Goal: Transaction & Acquisition: Download file/media

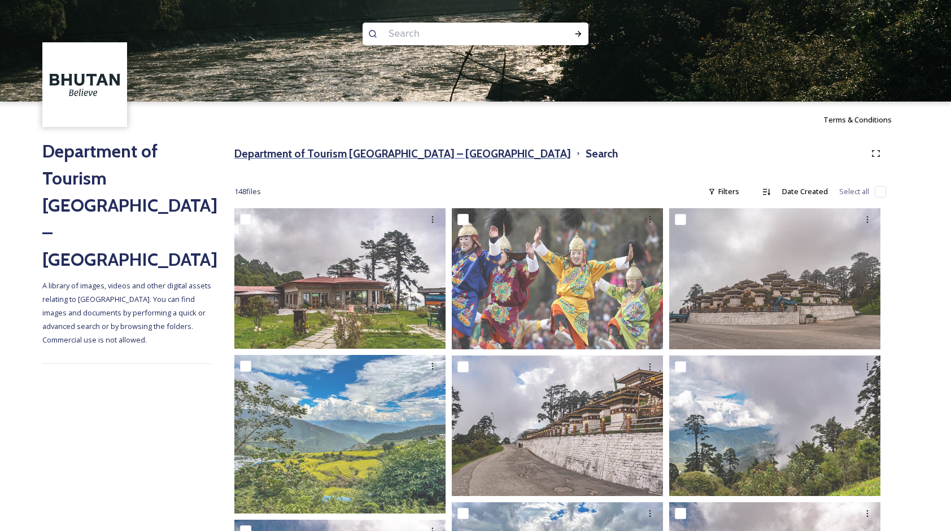
click at [339, 146] on h3 "Department of Tourism [GEOGRAPHIC_DATA] – [GEOGRAPHIC_DATA]" at bounding box center [402, 154] width 336 height 16
click at [365, 148] on h3 "Department of Tourism [GEOGRAPHIC_DATA] – [GEOGRAPHIC_DATA]" at bounding box center [402, 154] width 336 height 16
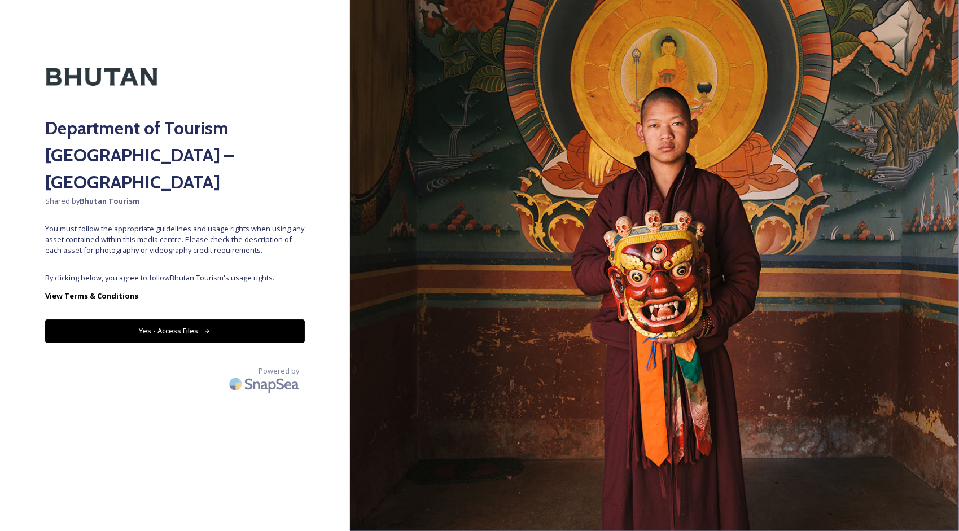
click at [112, 320] on button "Yes - Access Files" at bounding box center [175, 331] width 260 height 23
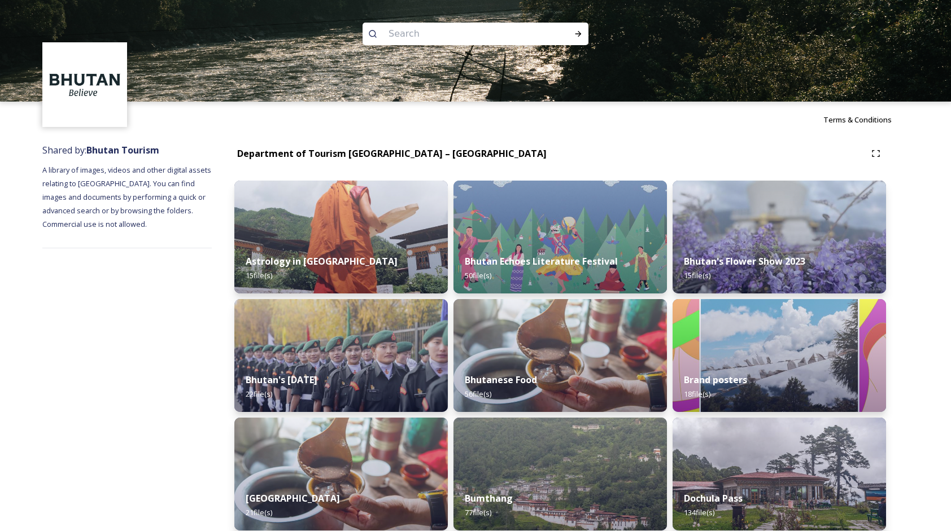
click at [440, 17] on img at bounding box center [475, 51] width 951 height 102
click at [434, 31] on input at bounding box center [460, 33] width 155 height 25
type input "dzong"
click at [577, 37] on icon at bounding box center [578, 33] width 9 height 9
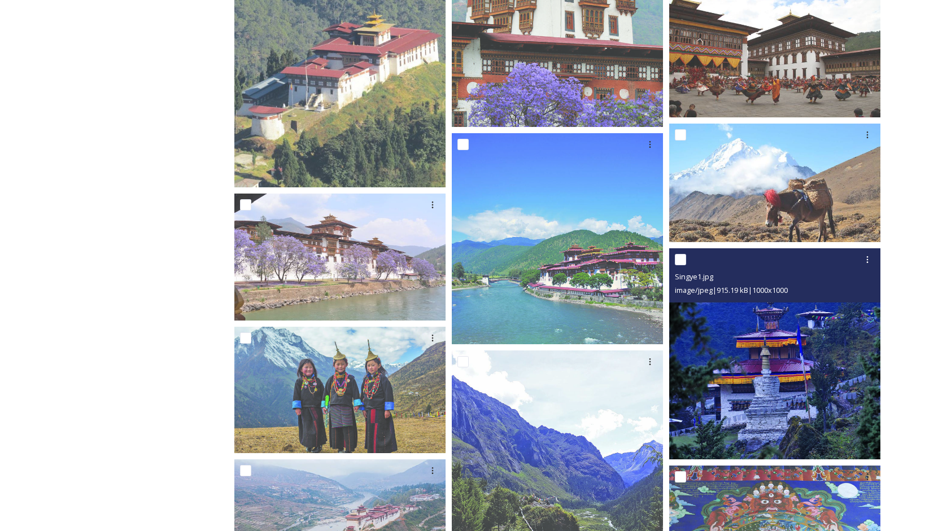
scroll to position [452, 0]
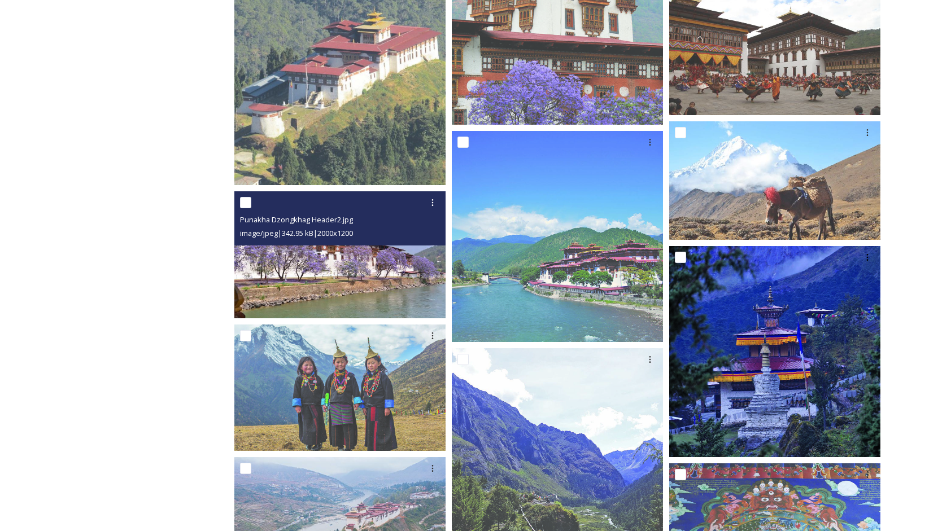
click at [402, 276] on img at bounding box center [339, 254] width 211 height 126
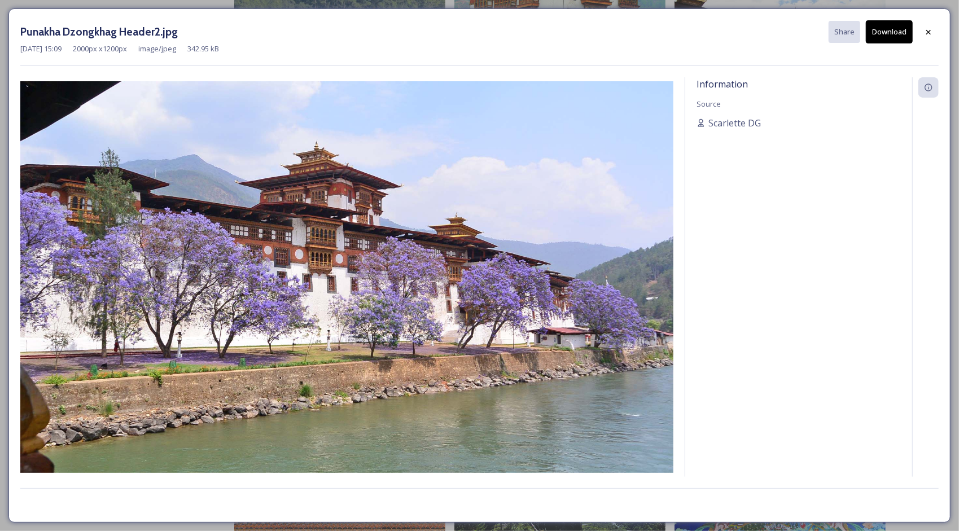
click at [881, 27] on button "Download" at bounding box center [889, 31] width 47 height 23
click at [929, 28] on icon at bounding box center [928, 32] width 9 height 9
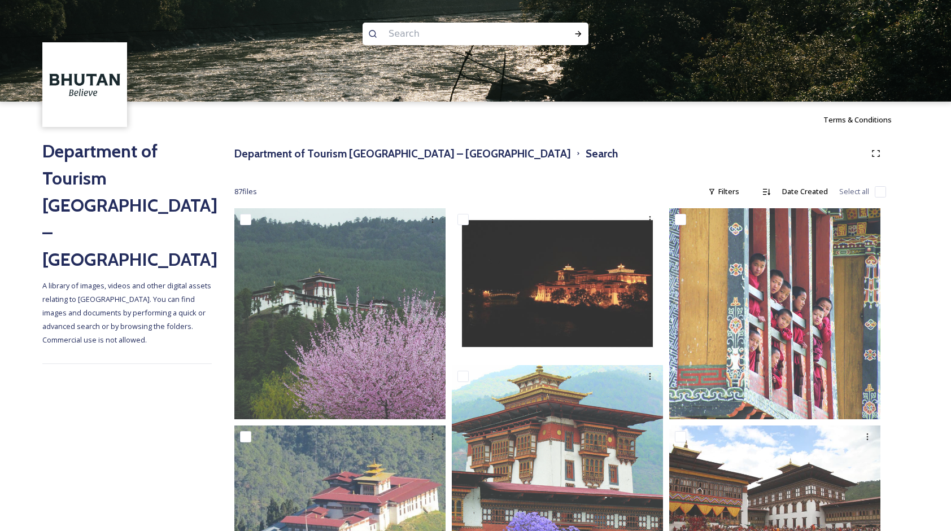
click at [419, 30] on input at bounding box center [460, 33] width 155 height 25
type input "tshechu"
click at [502, 34] on input at bounding box center [490, 33] width 135 height 25
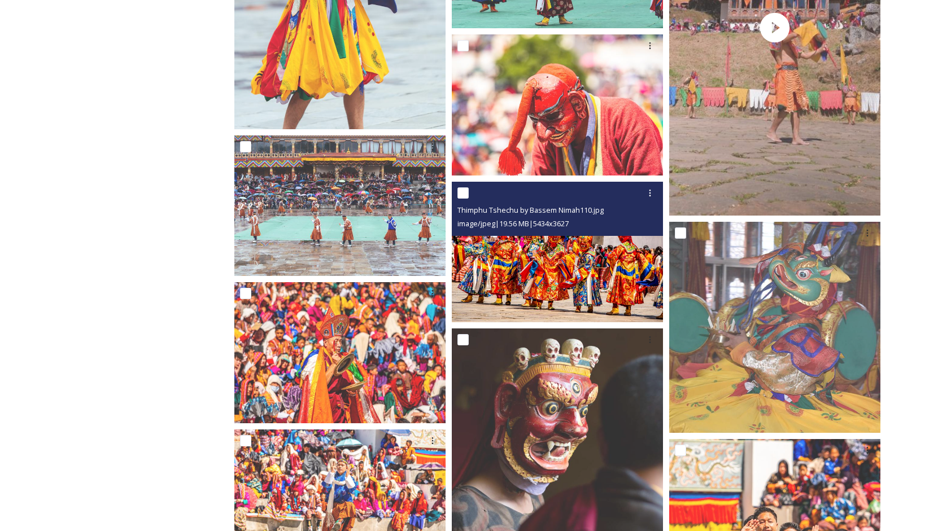
scroll to position [5871, 0]
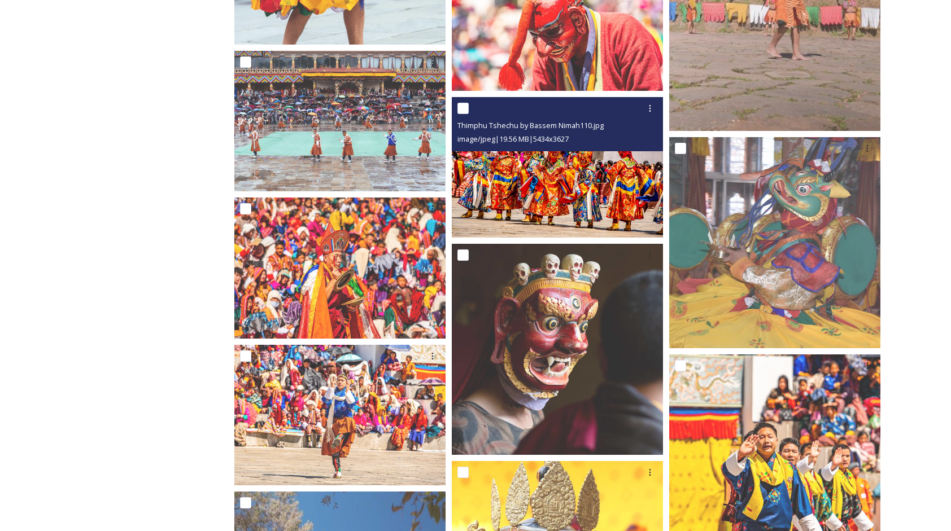
click at [557, 203] on img at bounding box center [557, 167] width 211 height 141
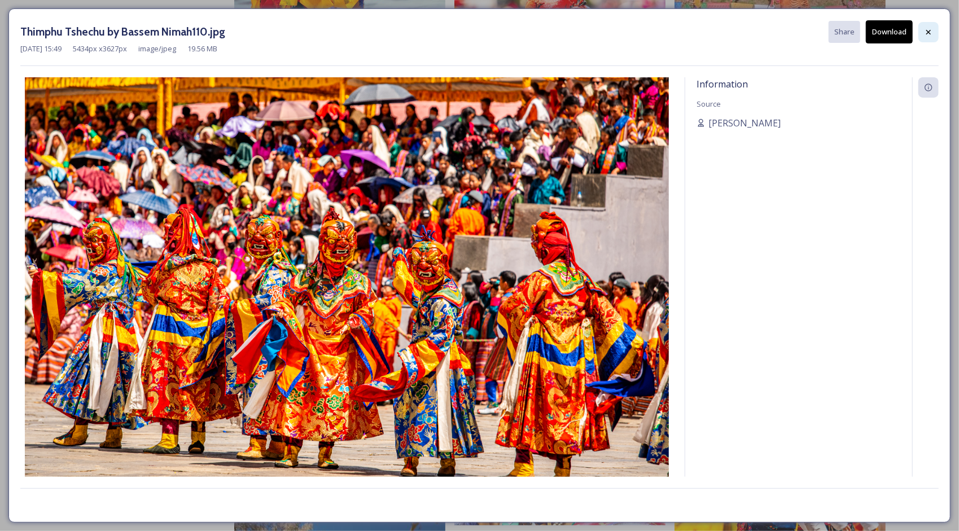
click at [934, 29] on div at bounding box center [928, 32] width 20 height 20
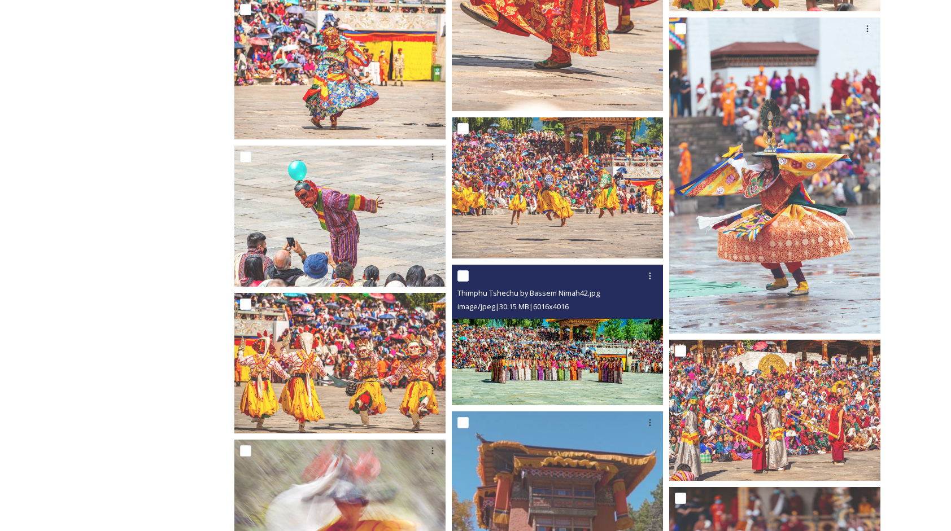
scroll to position [2710, 0]
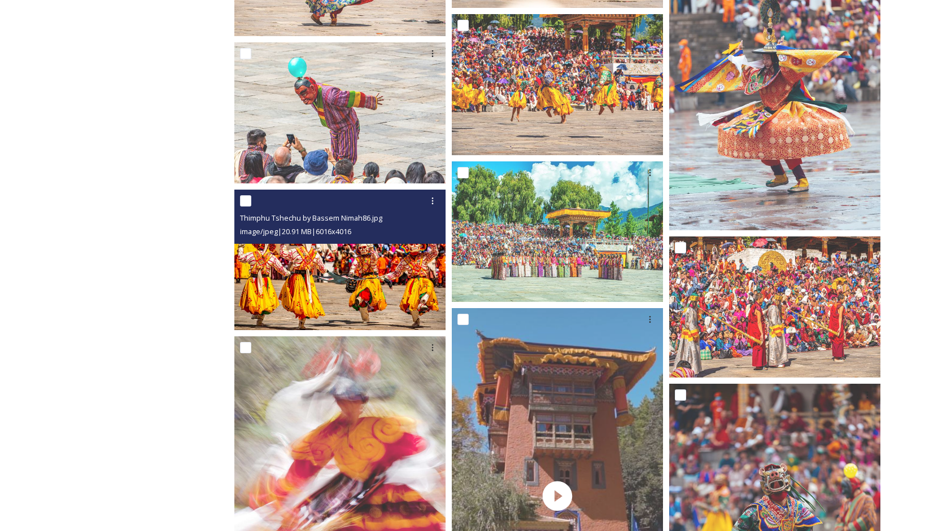
click at [347, 285] on img at bounding box center [339, 260] width 211 height 141
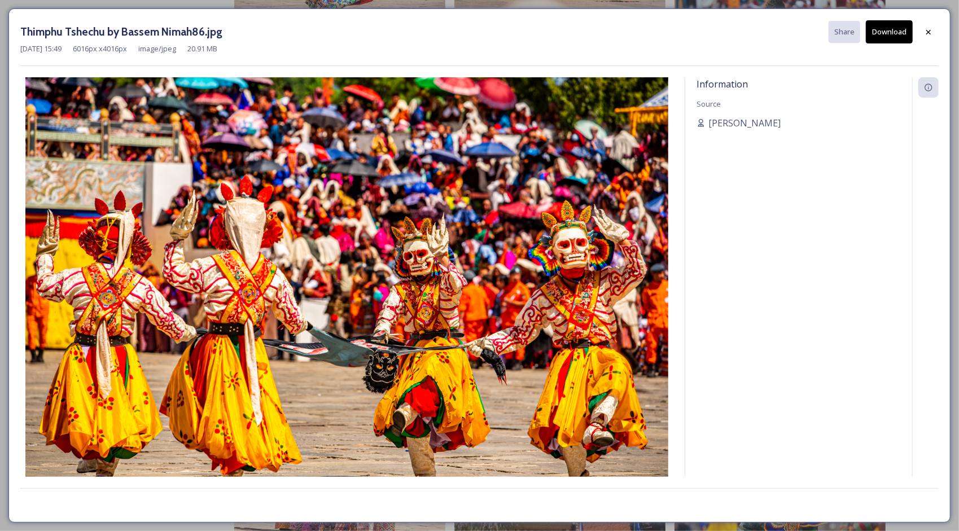
drag, startPoint x: 931, startPoint y: 32, endPoint x: 914, endPoint y: 38, distance: 17.5
click at [931, 32] on icon at bounding box center [928, 32] width 9 height 9
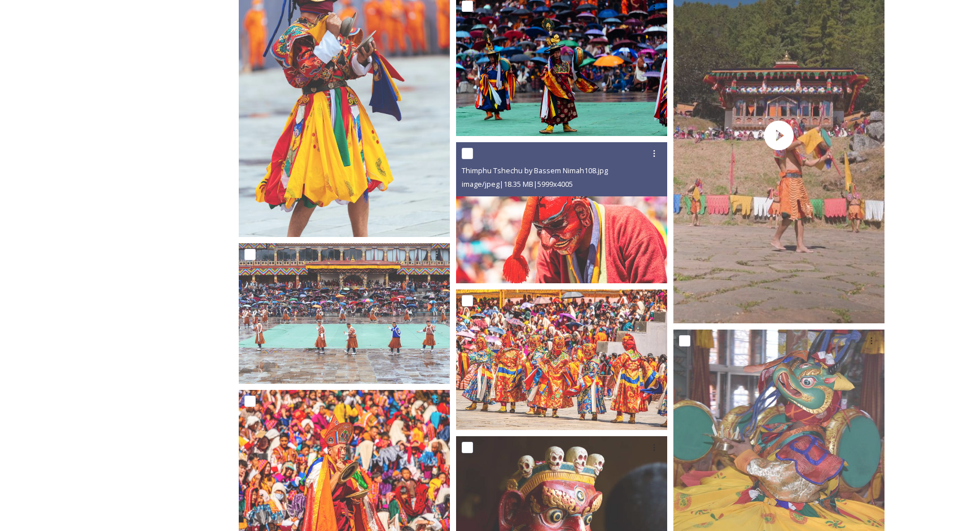
scroll to position [5701, 0]
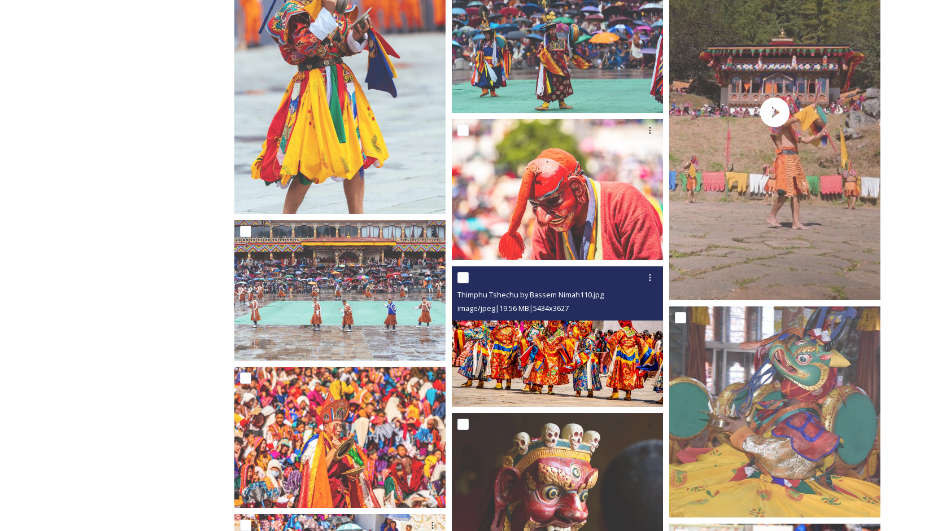
click at [552, 312] on span "image/jpeg | 19.56 MB | 5434 x 3627" at bounding box center [512, 308] width 111 height 10
click at [548, 342] on img at bounding box center [557, 336] width 211 height 141
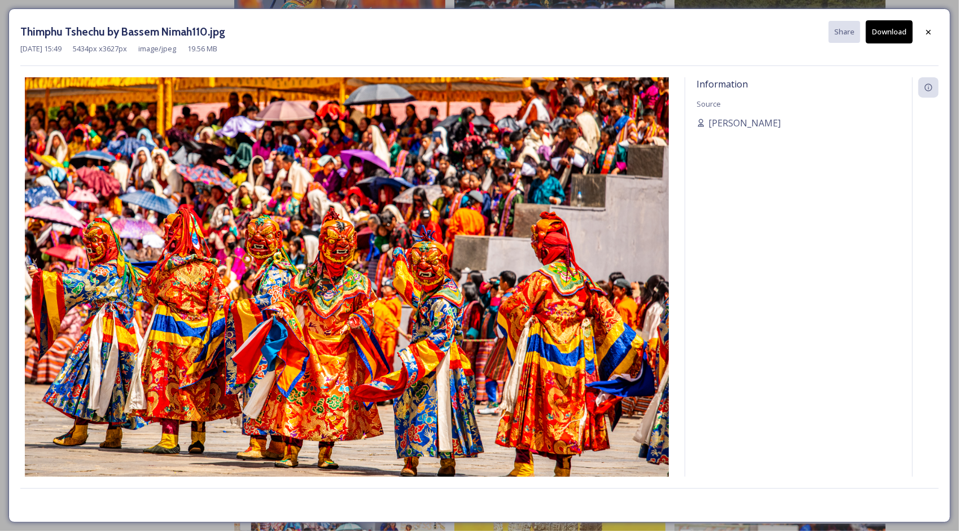
click at [883, 29] on button "Download" at bounding box center [889, 31] width 47 height 23
